Goal: Information Seeking & Learning: Learn about a topic

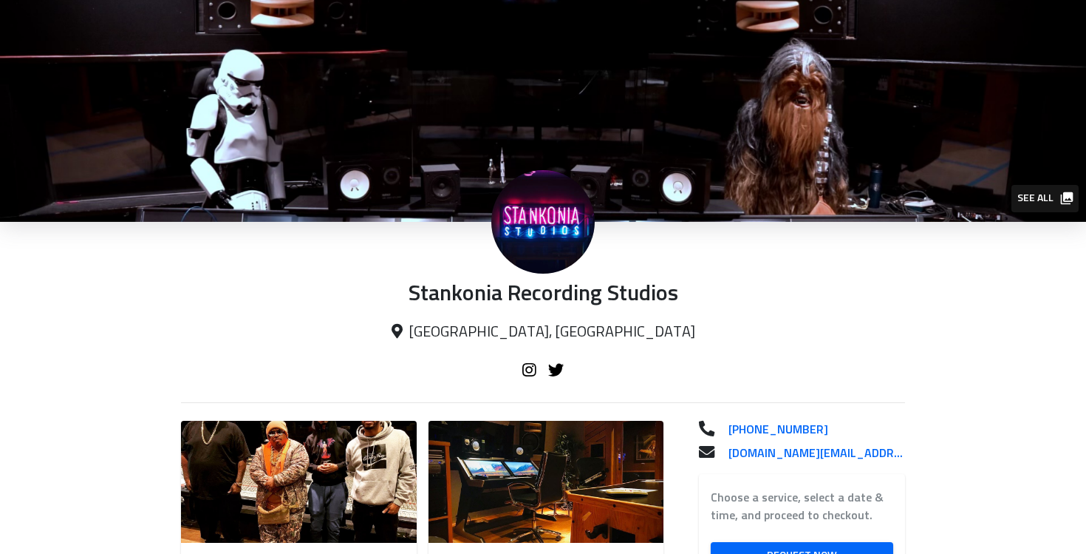
scroll to position [230, 0]
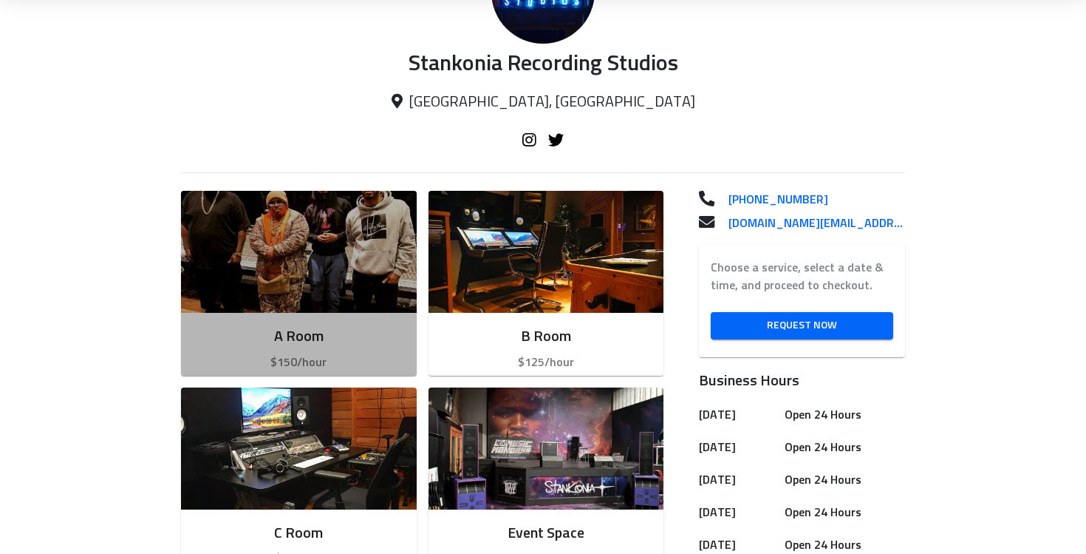
click at [344, 317] on div "A Room $150/hour" at bounding box center [299, 348] width 236 height 70
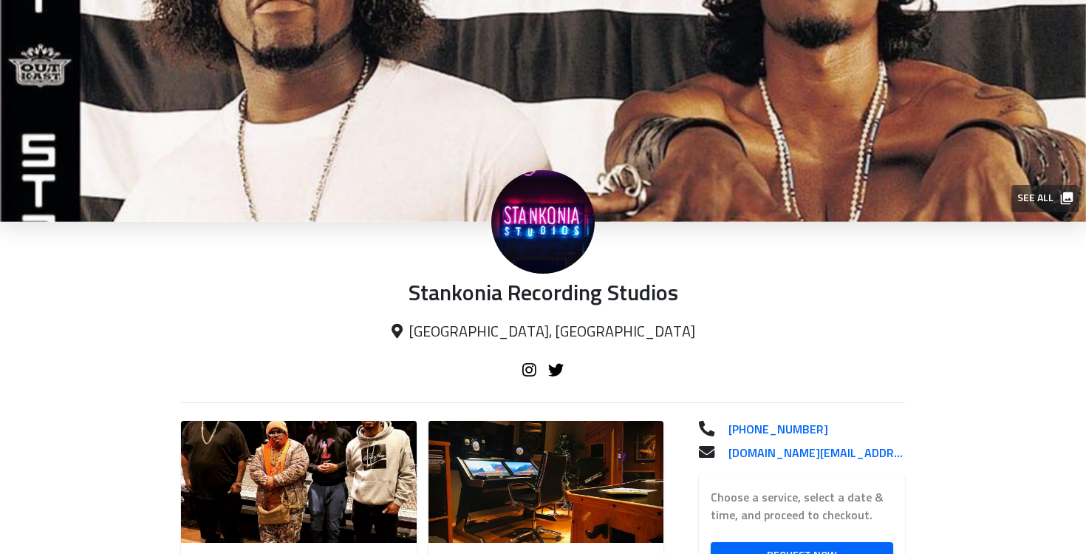
scroll to position [126, 0]
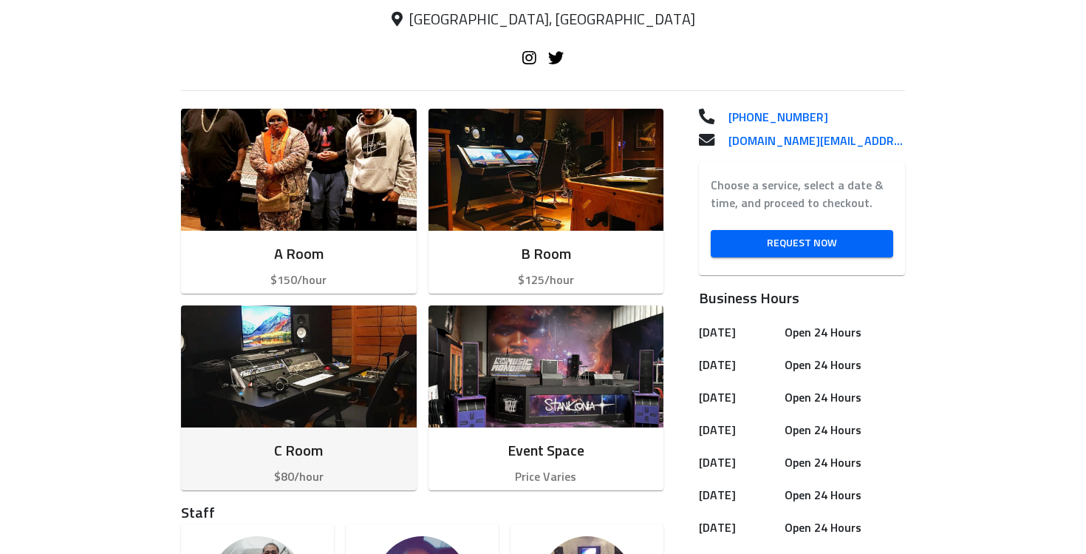
click at [319, 410] on img "button" at bounding box center [299, 366] width 236 height 122
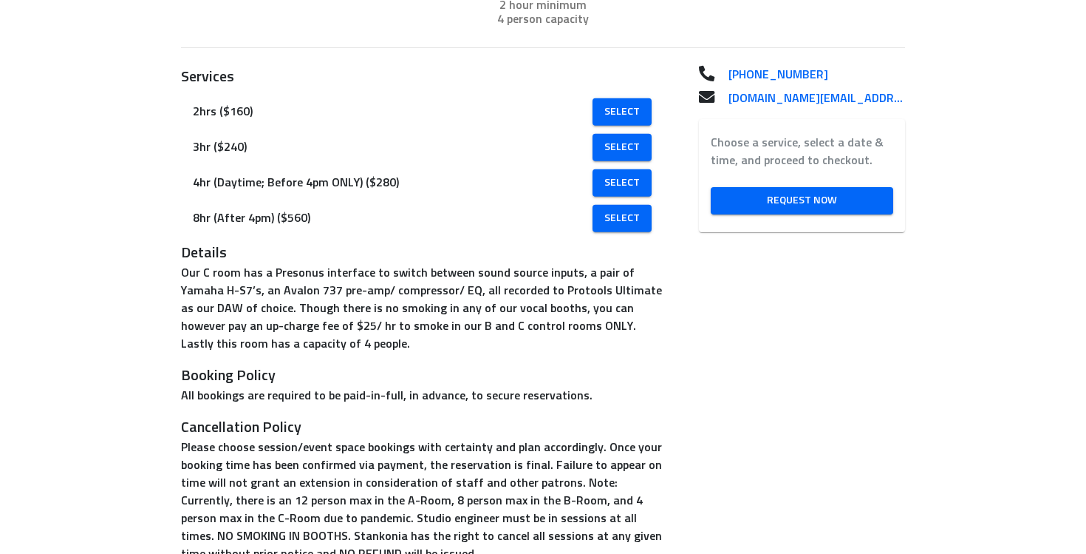
scroll to position [299, 0]
